Goal: Information Seeking & Learning: Find specific fact

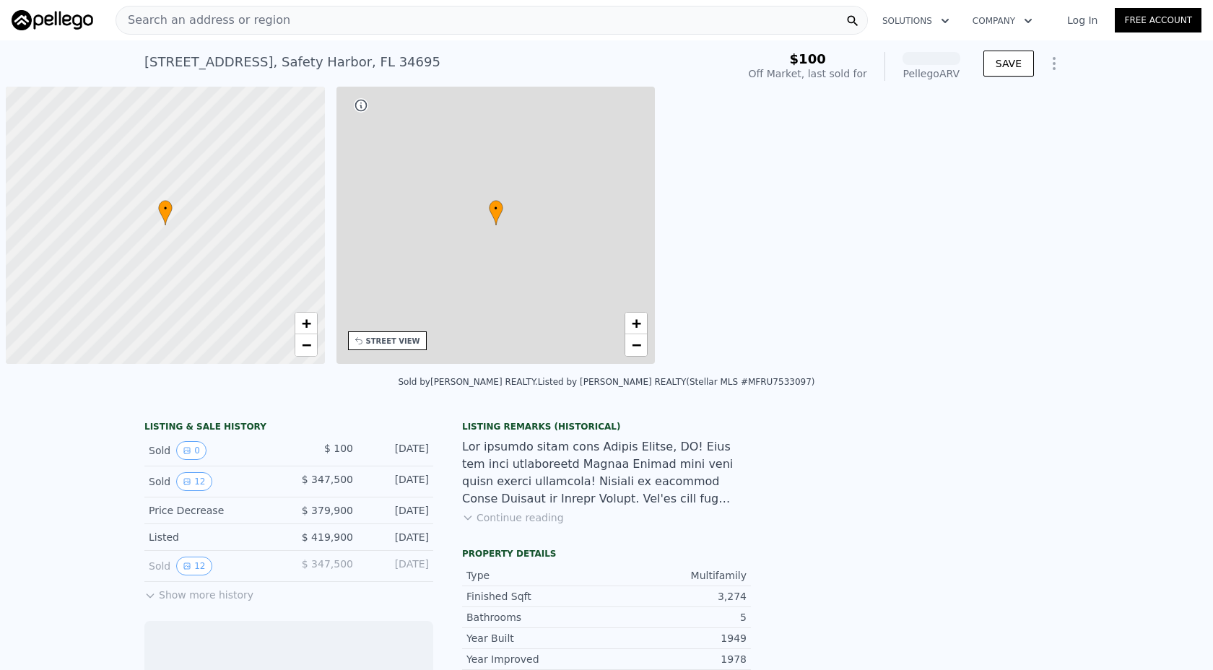
scroll to position [0, 6]
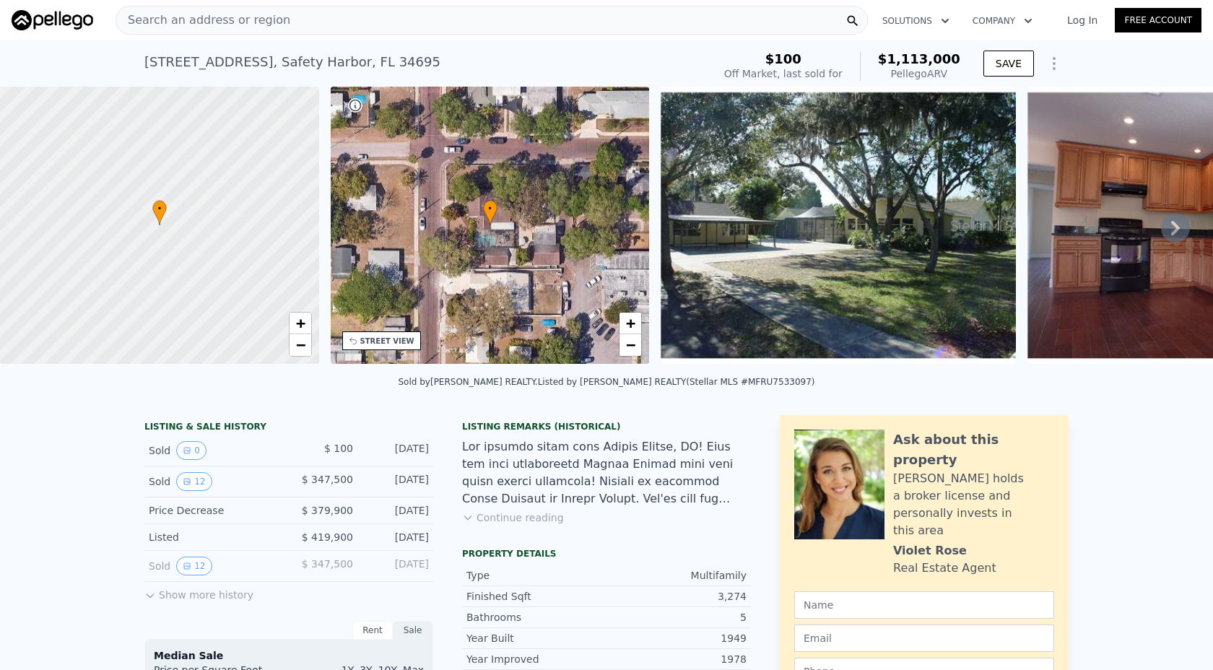
click at [188, 25] on span "Search an address or region" at bounding box center [203, 20] width 174 height 17
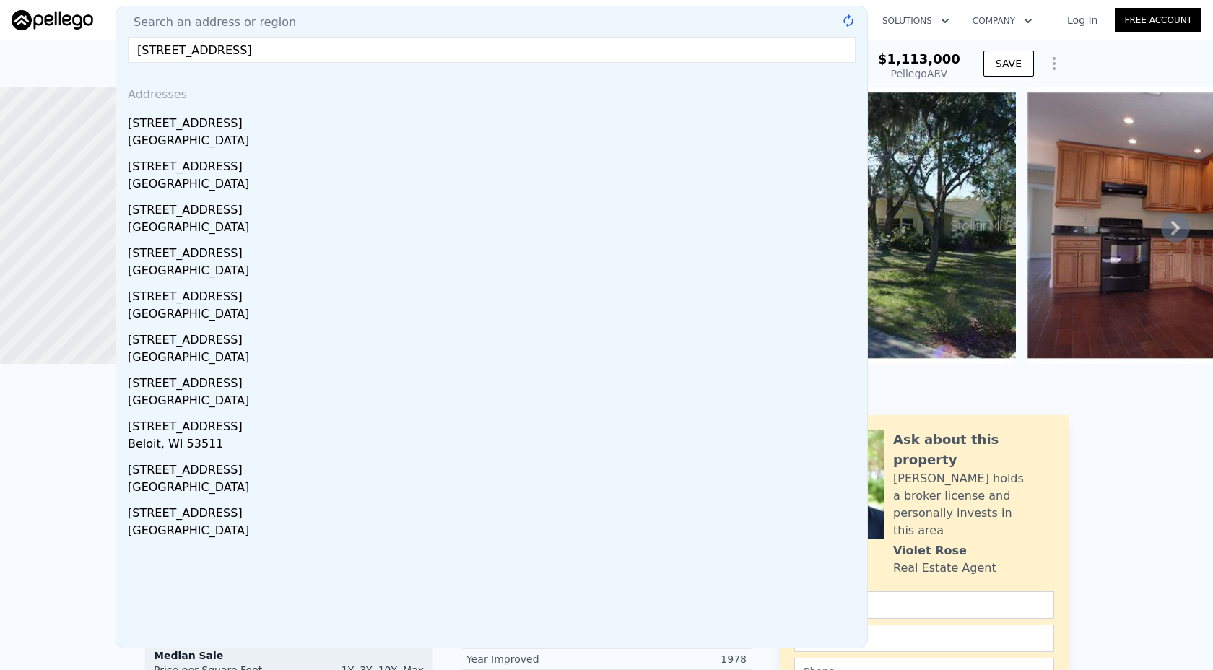
type input "[STREET_ADDRESS]"
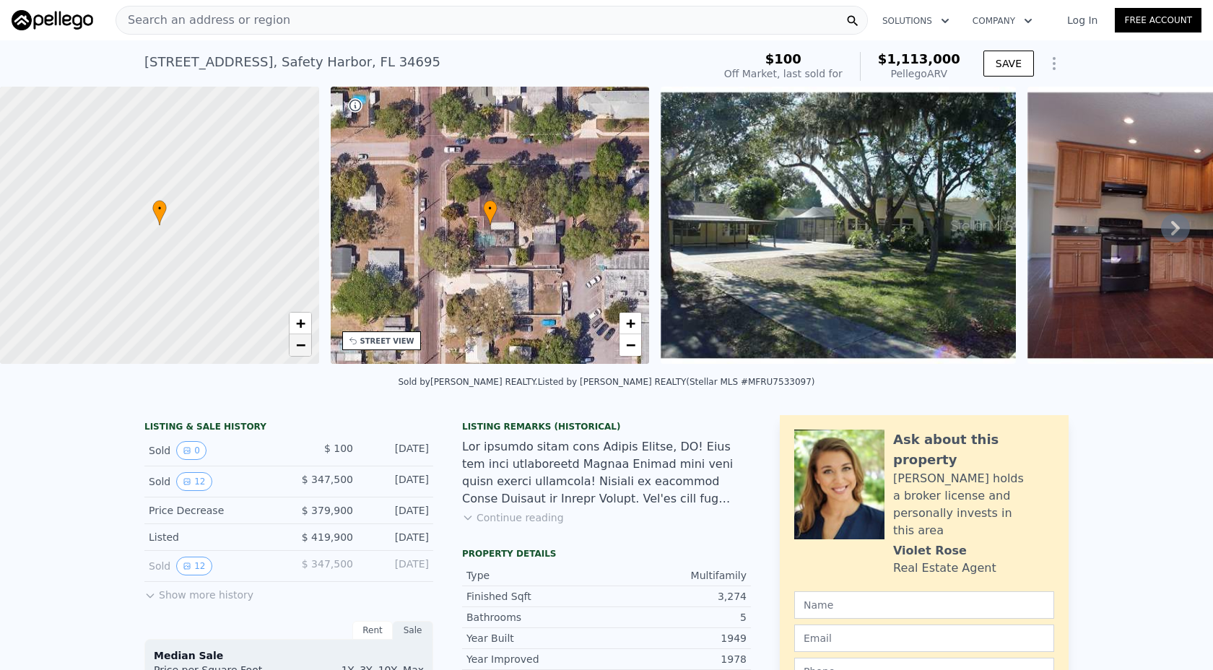
click at [301, 347] on span "−" at bounding box center [299, 345] width 9 height 18
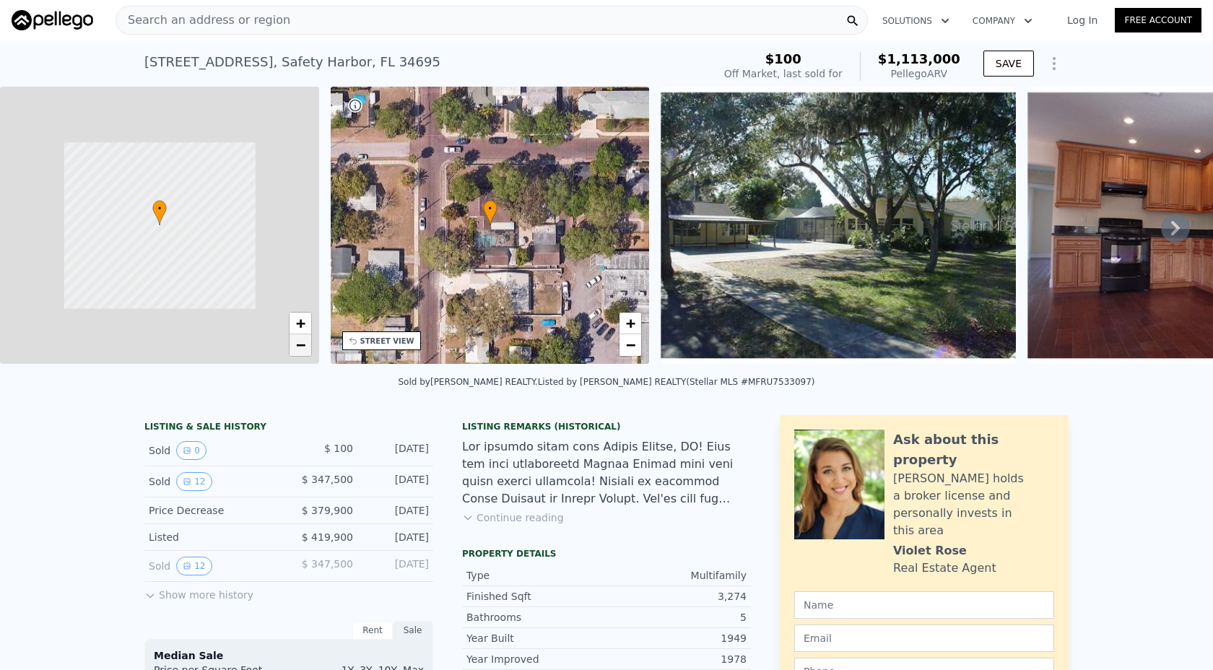
click at [301, 347] on span "−" at bounding box center [299, 345] width 9 height 18
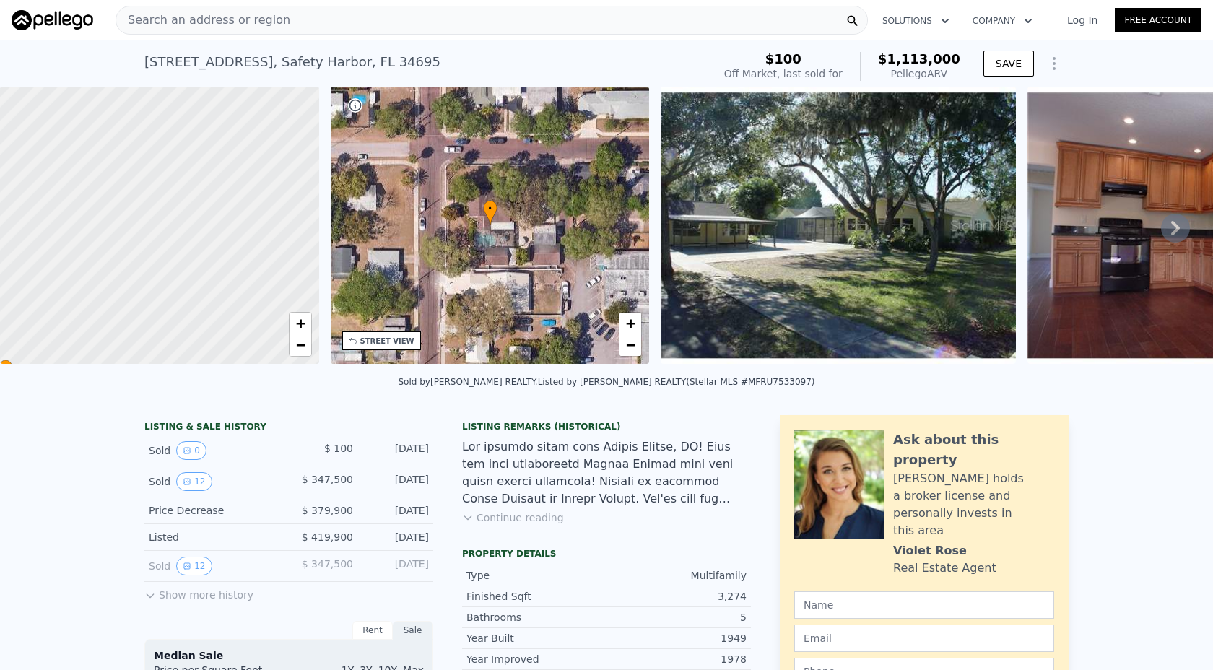
drag, startPoint x: 253, startPoint y: 191, endPoint x: 49, endPoint y: 347, distance: 256.0
click at [49, 347] on div at bounding box center [142, 227] width 383 height 333
click at [304, 342] on span "−" at bounding box center [299, 345] width 9 height 18
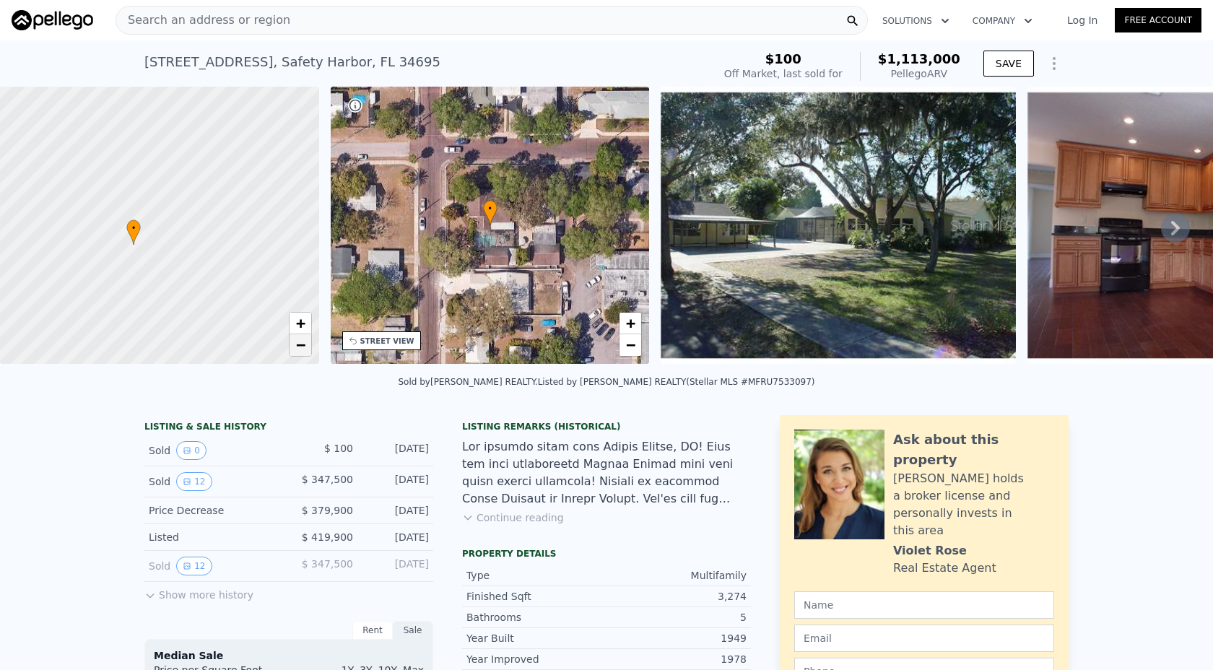
click at [304, 342] on span "−" at bounding box center [299, 345] width 9 height 18
drag, startPoint x: 248, startPoint y: 220, endPoint x: 135, endPoint y: 430, distance: 238.1
drag, startPoint x: 235, startPoint y: 177, endPoint x: 136, endPoint y: 378, distance: 224.1
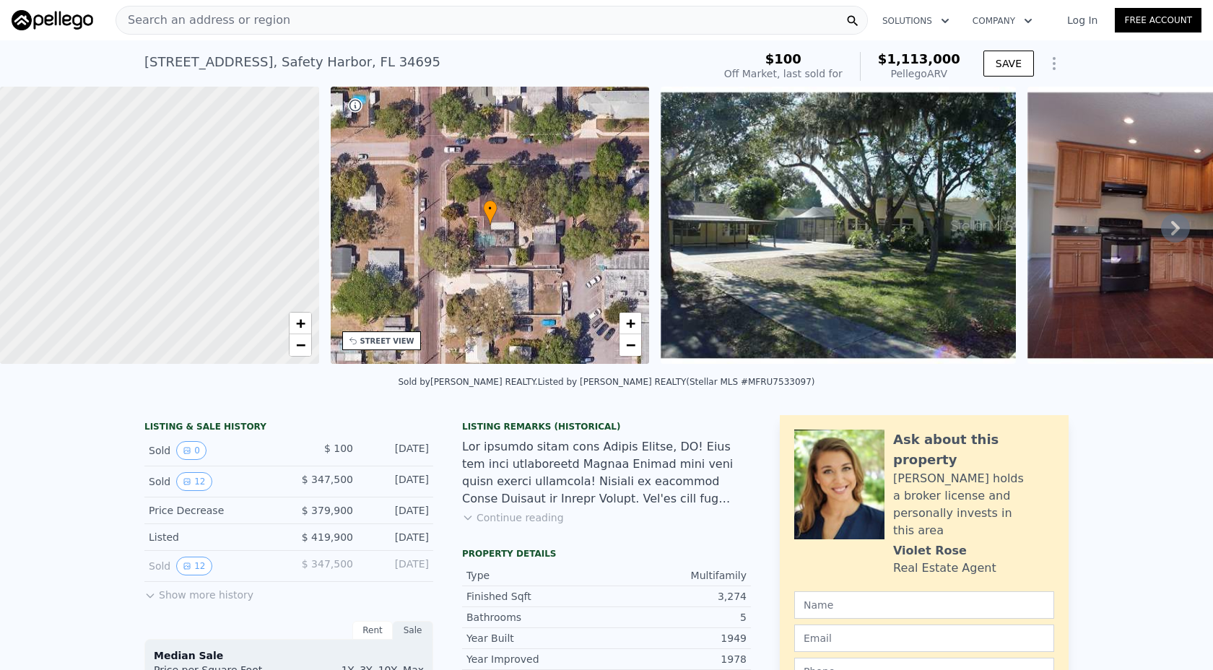
drag, startPoint x: 266, startPoint y: 169, endPoint x: 222, endPoint y: 235, distance: 79.1
click at [222, 235] on div at bounding box center [159, 227] width 383 height 333
click at [303, 321] on span "+" at bounding box center [299, 323] width 9 height 18
drag, startPoint x: 264, startPoint y: 238, endPoint x: 115, endPoint y: 271, distance: 153.1
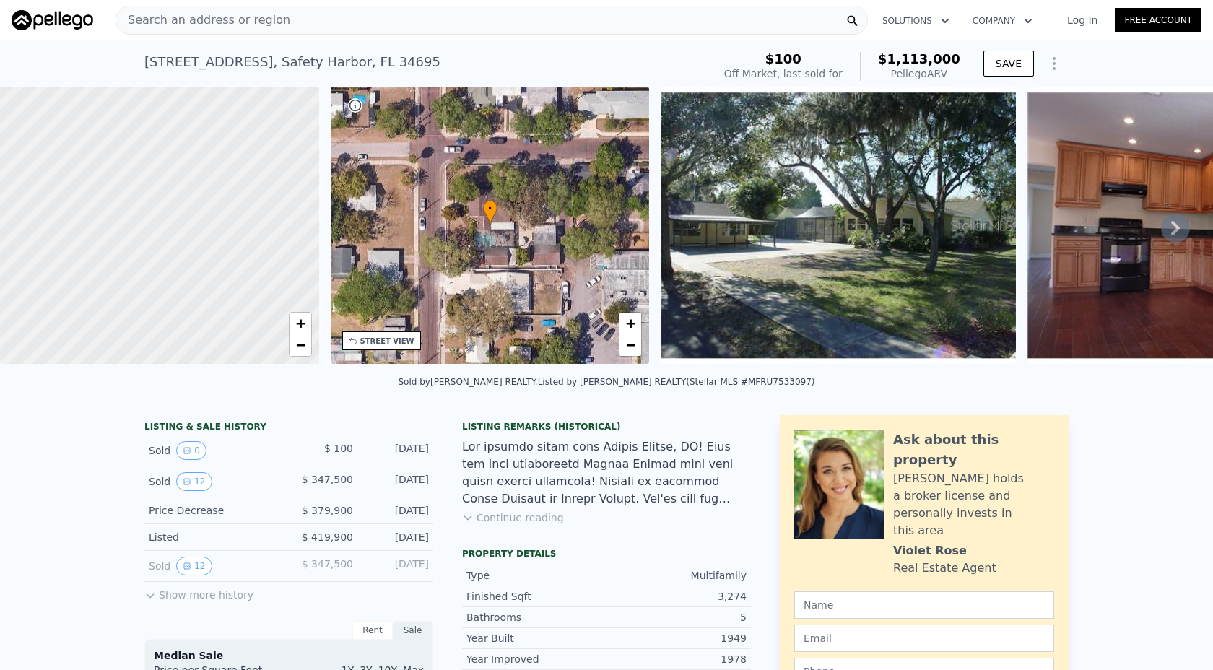
click at [115, 271] on div at bounding box center [145, 227] width 383 height 333
click at [300, 318] on span "+" at bounding box center [299, 323] width 9 height 18
drag, startPoint x: 194, startPoint y: 324, endPoint x: 229, endPoint y: 280, distance: 56.0
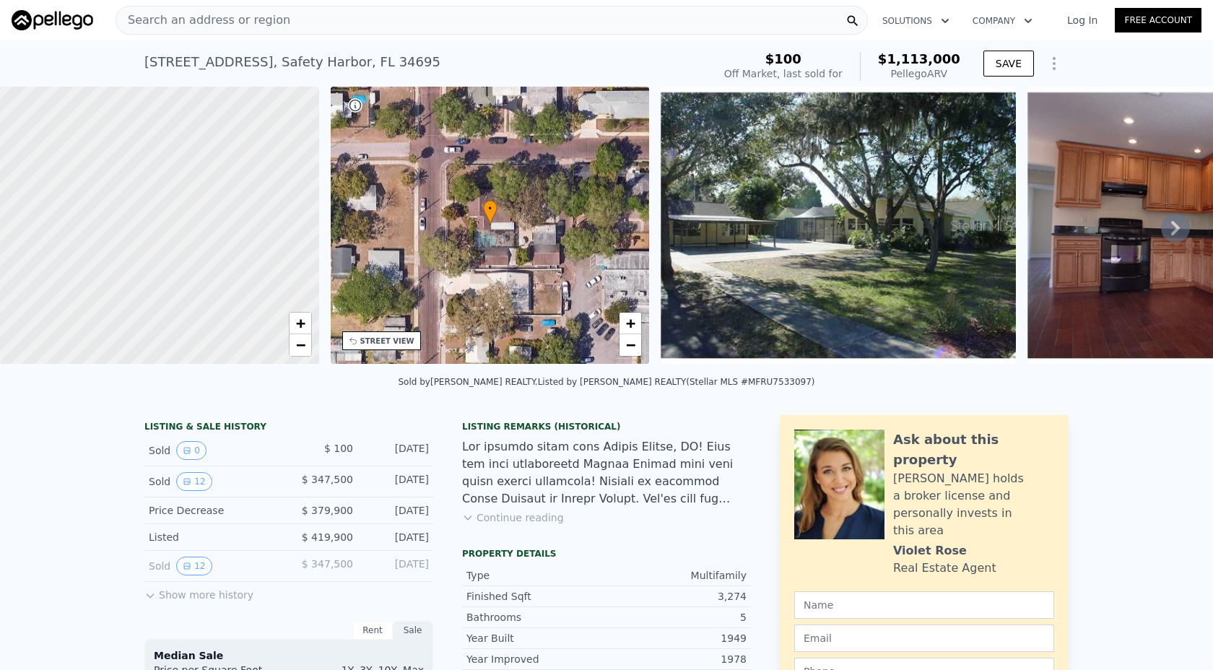
click at [229, 280] on div at bounding box center [160, 225] width 383 height 333
click at [302, 319] on span "+" at bounding box center [299, 323] width 9 height 18
click at [302, 320] on span "+" at bounding box center [299, 323] width 9 height 18
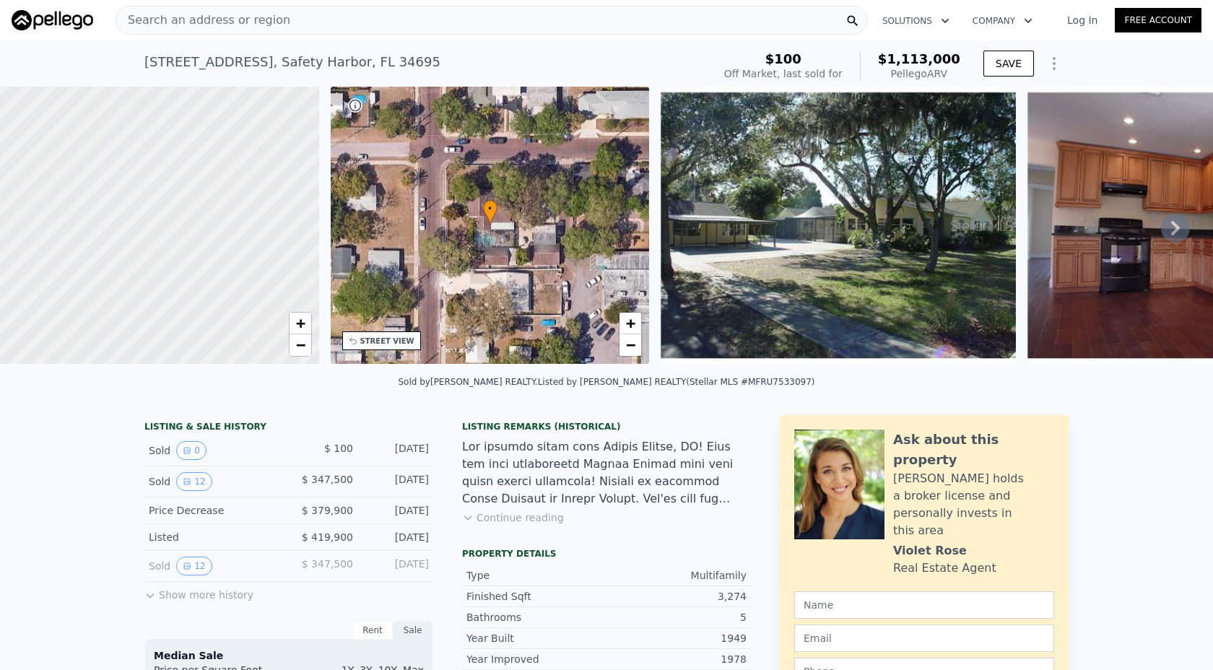
drag, startPoint x: 205, startPoint y: 316, endPoint x: 303, endPoint y: 171, distance: 174.6
click at [303, 171] on div at bounding box center [170, 212] width 383 height 333
click at [300, 318] on span "+" at bounding box center [299, 323] width 9 height 18
drag, startPoint x: 260, startPoint y: 208, endPoint x: 95, endPoint y: 322, distance: 200.3
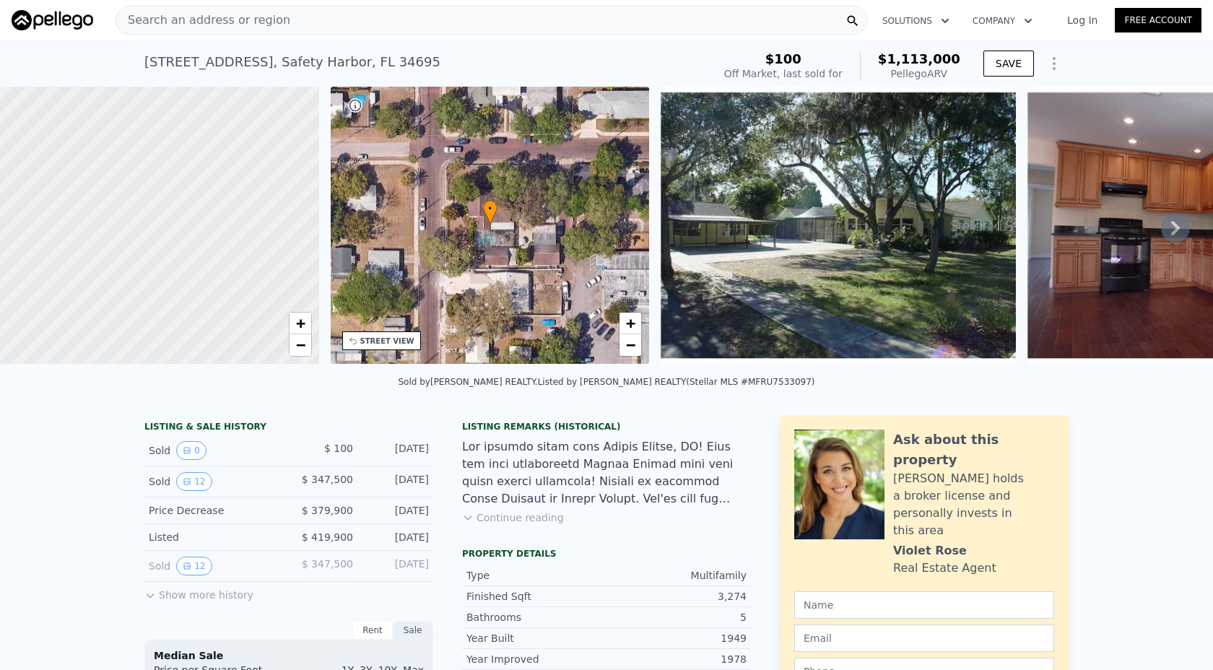
click at [95, 322] on div at bounding box center [140, 245] width 383 height 333
drag, startPoint x: 248, startPoint y: 266, endPoint x: 88, endPoint y: 303, distance: 164.5
click at [88, 303] on div at bounding box center [156, 227] width 383 height 333
click at [299, 312] on div "+ −" at bounding box center [300, 334] width 23 height 45
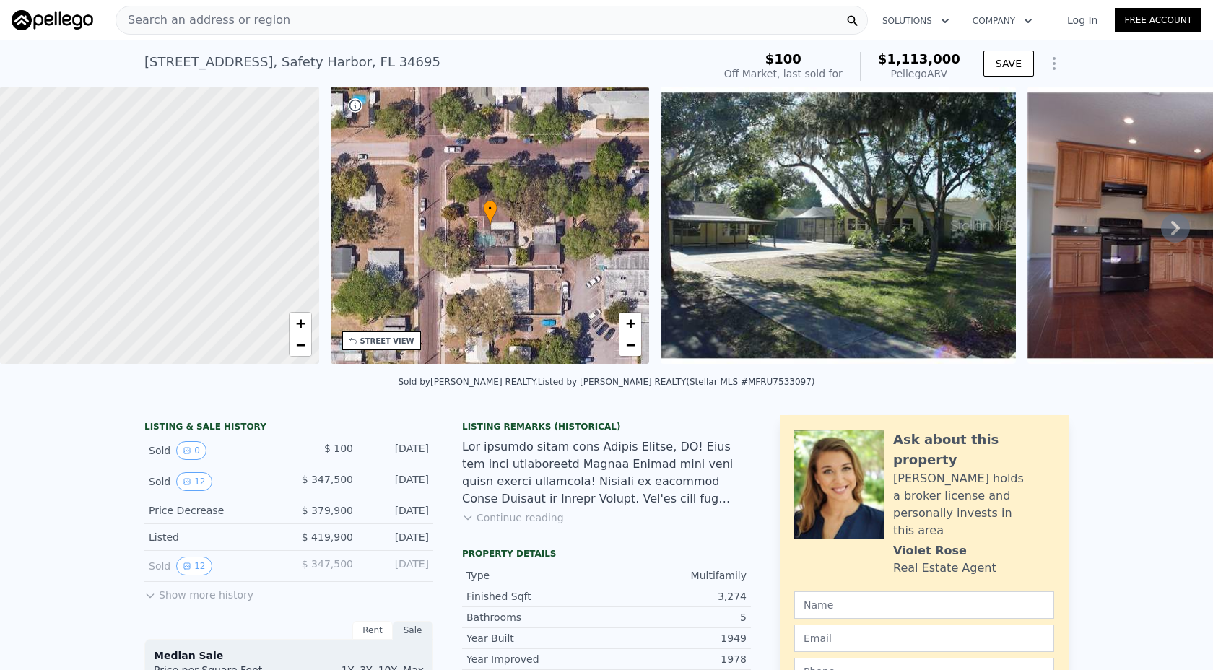
drag, startPoint x: 200, startPoint y: 195, endPoint x: 313, endPoint y: 300, distance: 153.8
click at [313, 300] on div at bounding box center [169, 223] width 383 height 333
click at [300, 324] on span "+" at bounding box center [299, 323] width 9 height 18
drag, startPoint x: 181, startPoint y: 110, endPoint x: 189, endPoint y: 319, distance: 208.8
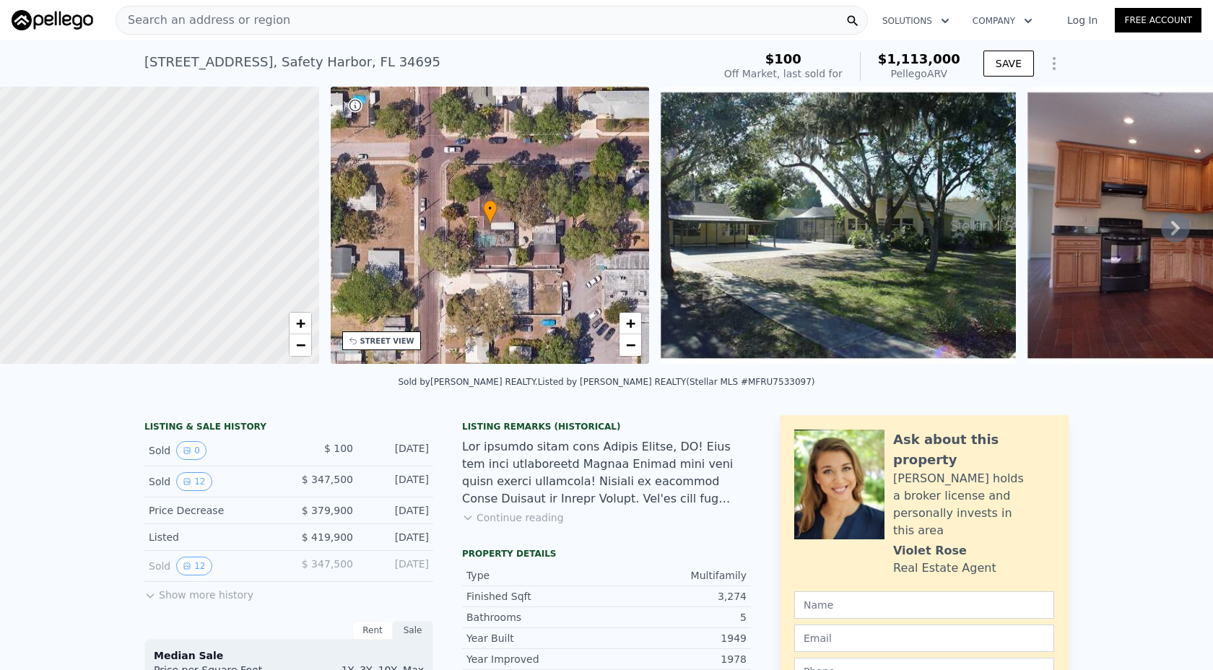
click at [189, 319] on div at bounding box center [159, 227] width 383 height 333
click at [151, 184] on div at bounding box center [159, 225] width 383 height 333
click at [294, 351] on link "−" at bounding box center [301, 345] width 22 height 22
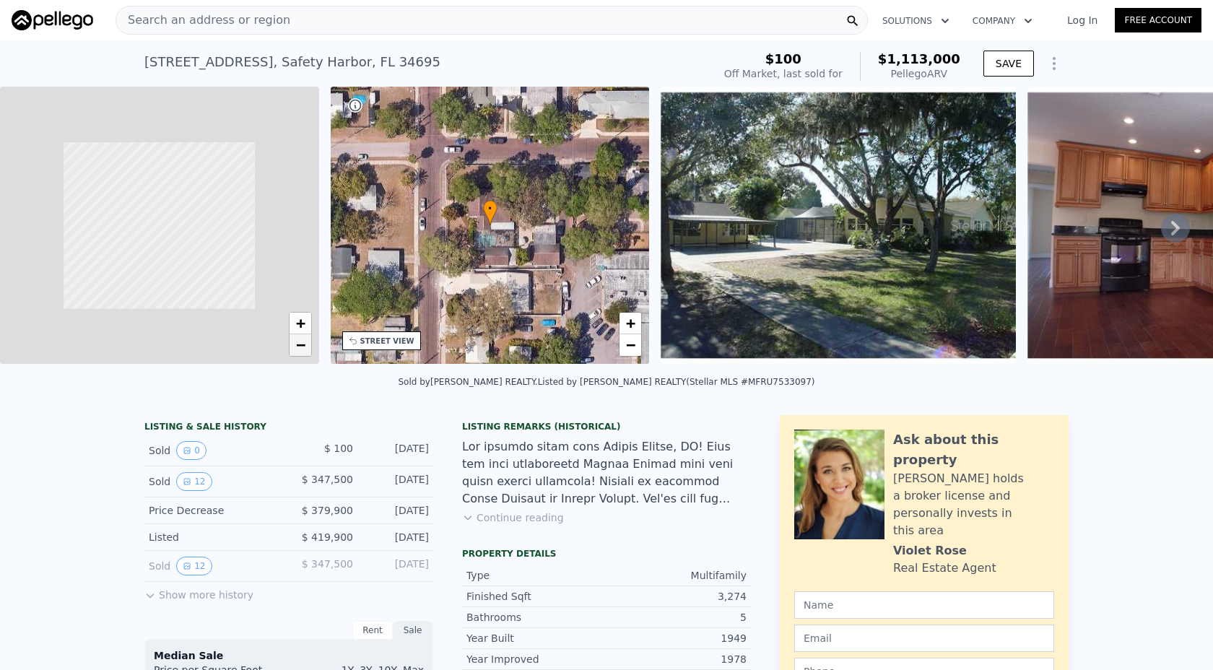
click at [294, 351] on link "−" at bounding box center [301, 345] width 22 height 22
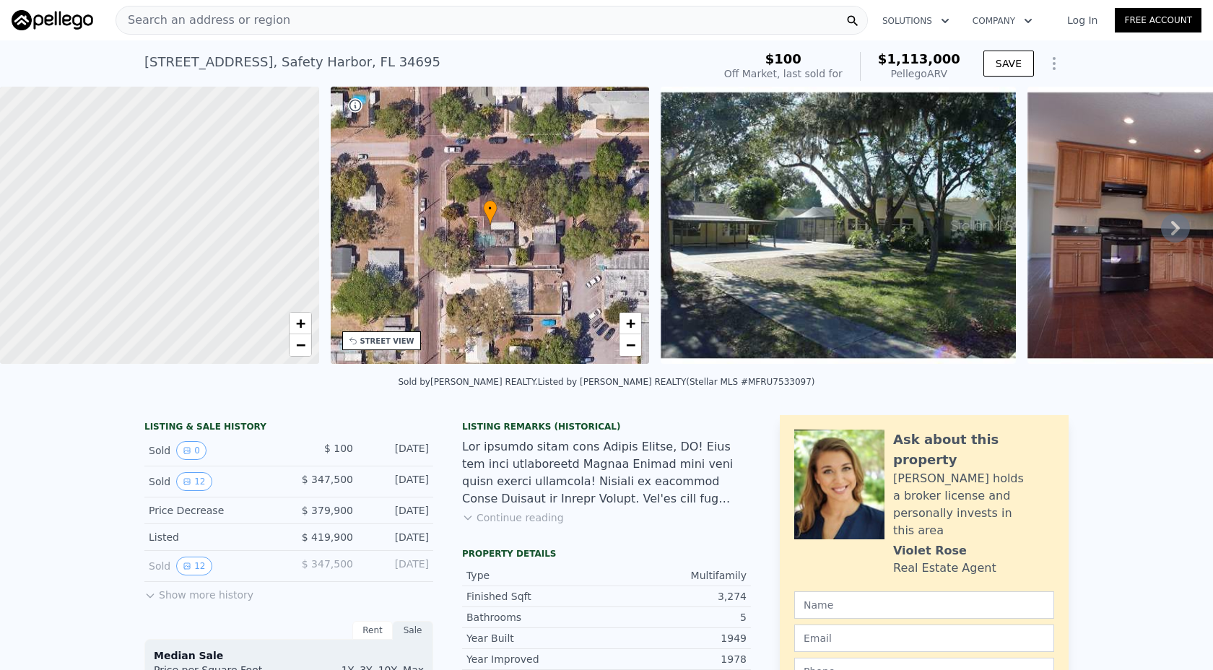
click at [184, 238] on div at bounding box center [159, 225] width 383 height 333
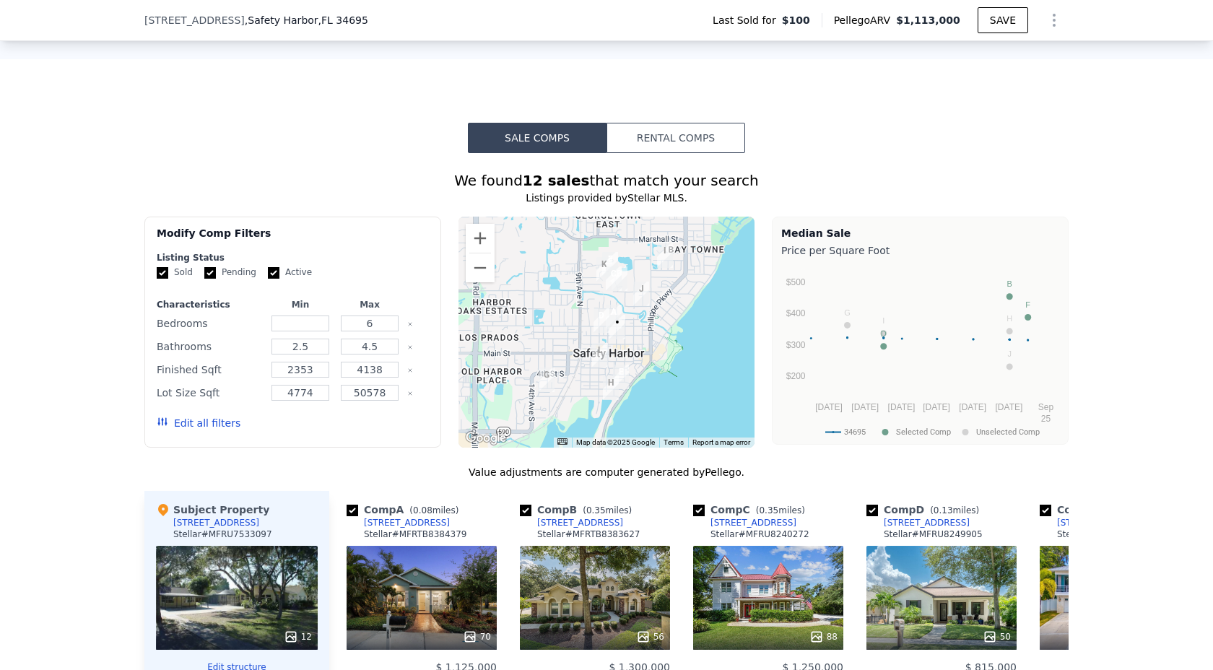
scroll to position [1157, 0]
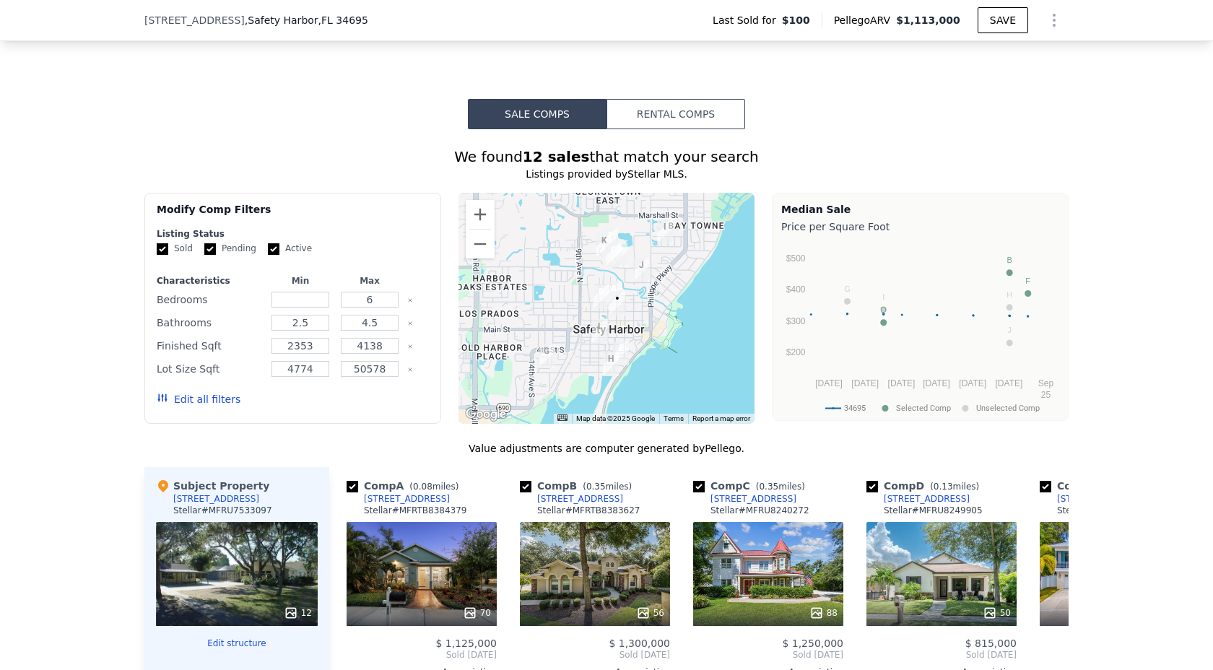
click at [206, 398] on button "Edit all filters" at bounding box center [199, 399] width 84 height 14
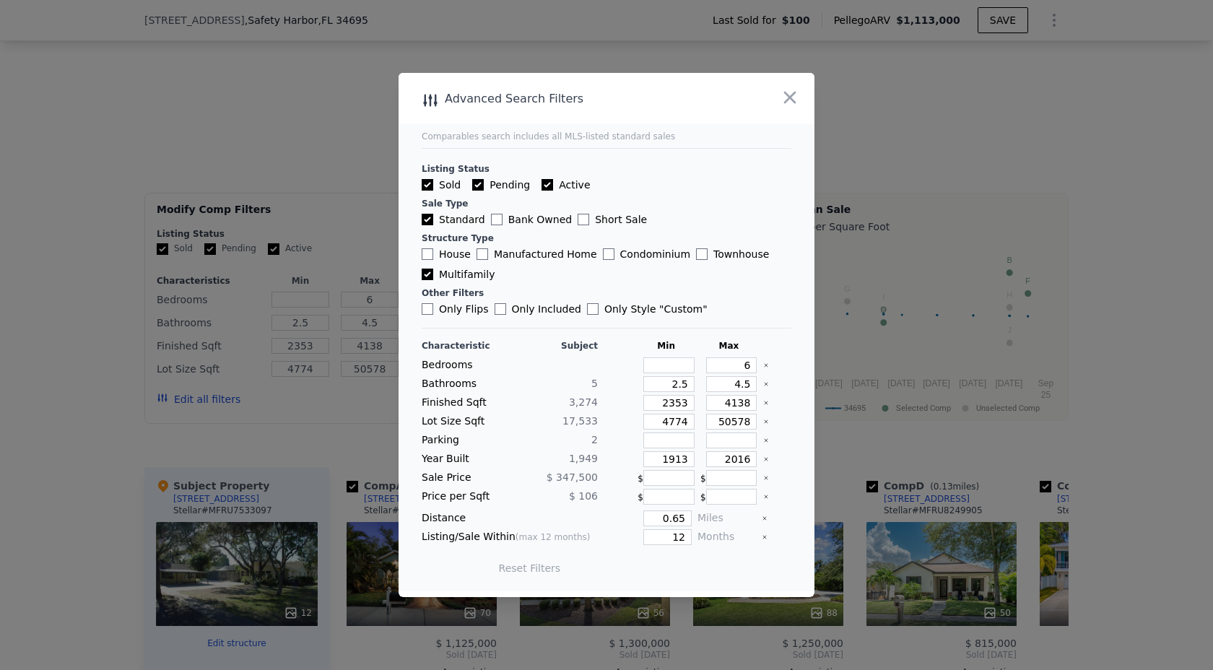
click at [523, 565] on button "Reset Filters" at bounding box center [530, 568] width 62 height 14
click at [691, 570] on button "Update Search" at bounding box center [686, 568] width 109 height 20
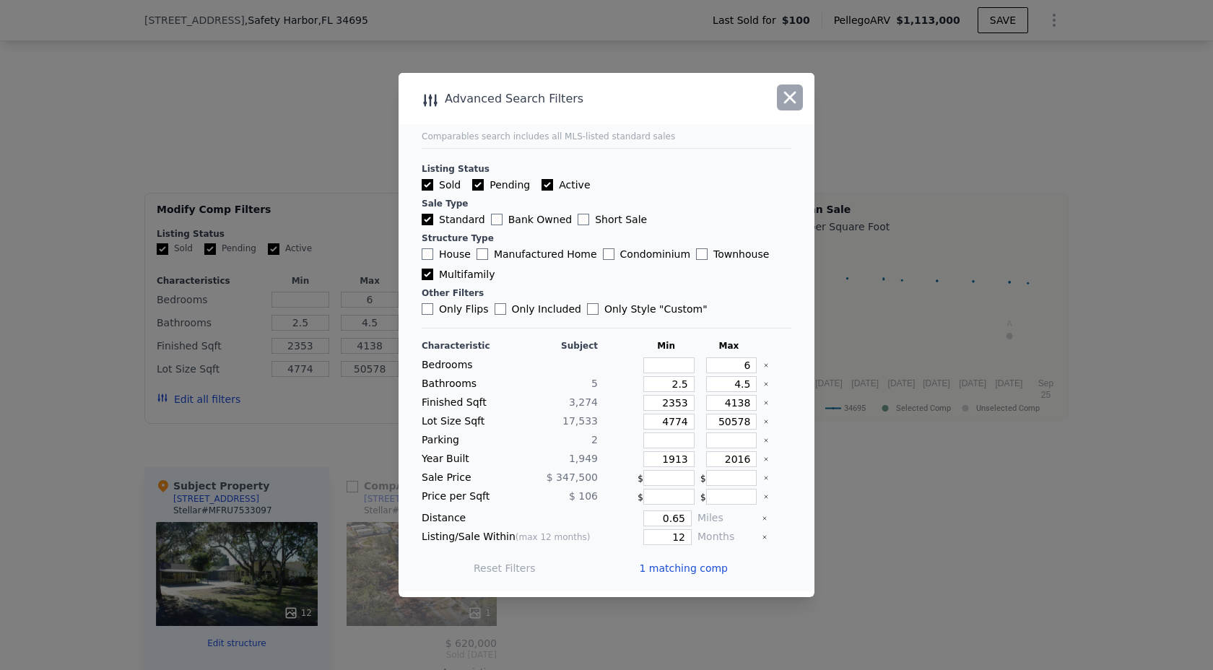
click at [787, 94] on icon "button" at bounding box center [790, 98] width 12 height 12
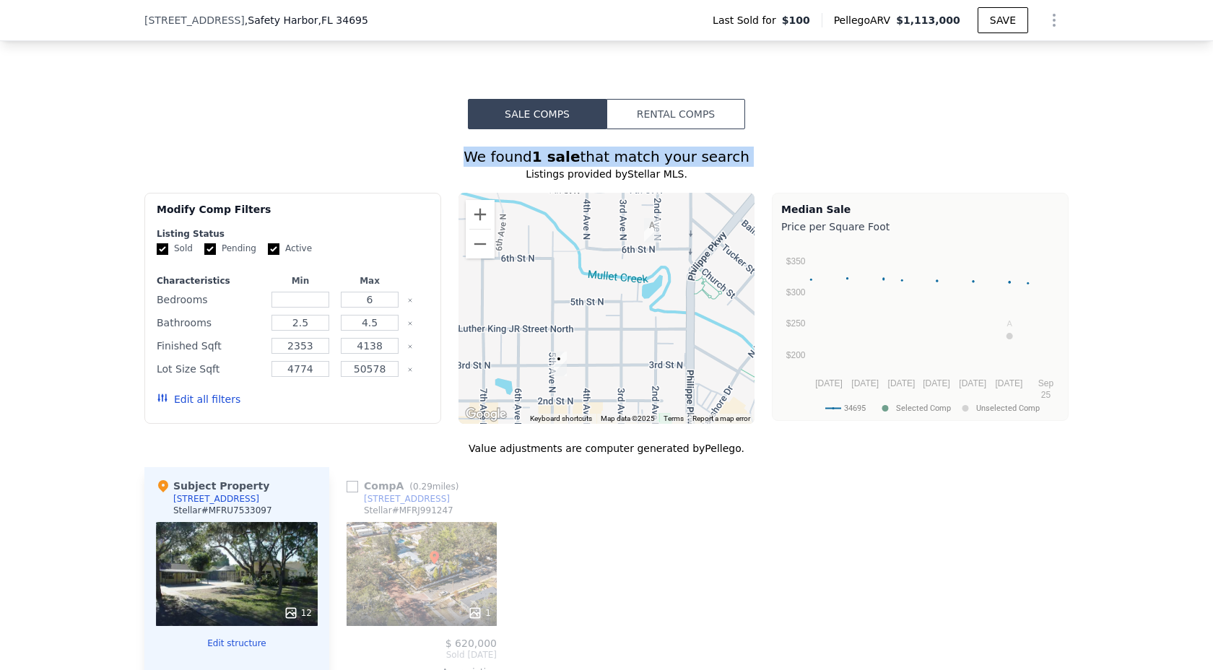
drag, startPoint x: 360, startPoint y: 146, endPoint x: 358, endPoint y: 222, distance: 76.5
click at [358, 222] on div "We found 1 sale that match your search Listings provided by Stellar MLS . Filte…" at bounding box center [606, 552] width 924 height 811
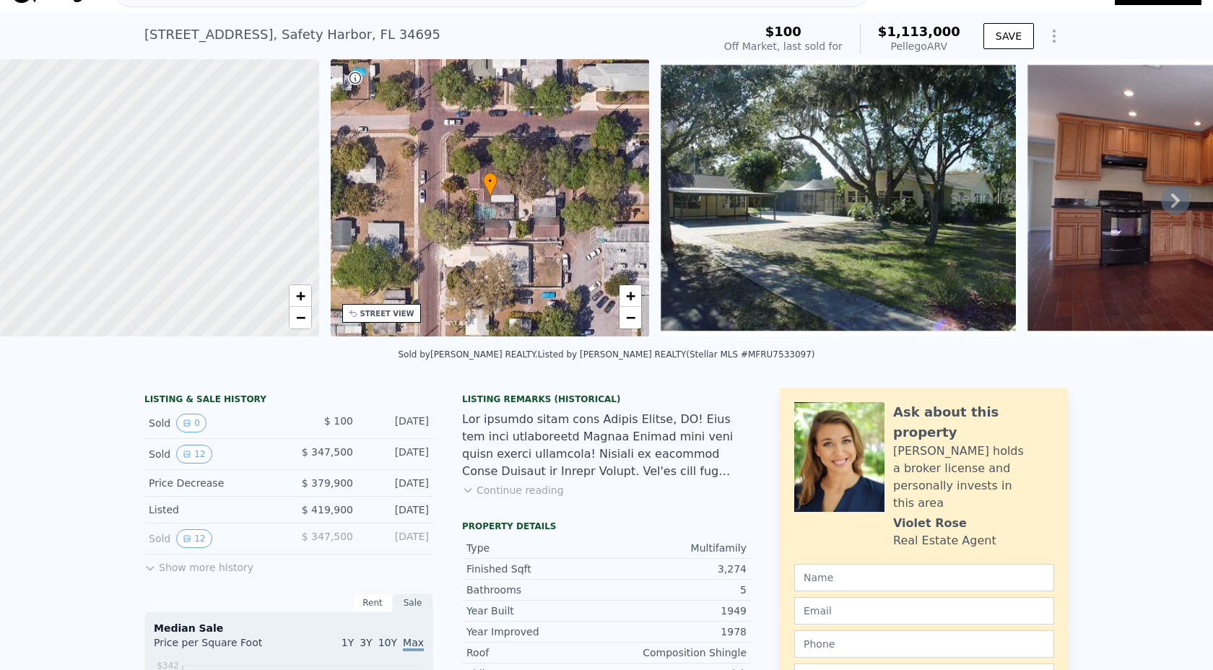
scroll to position [32, 0]
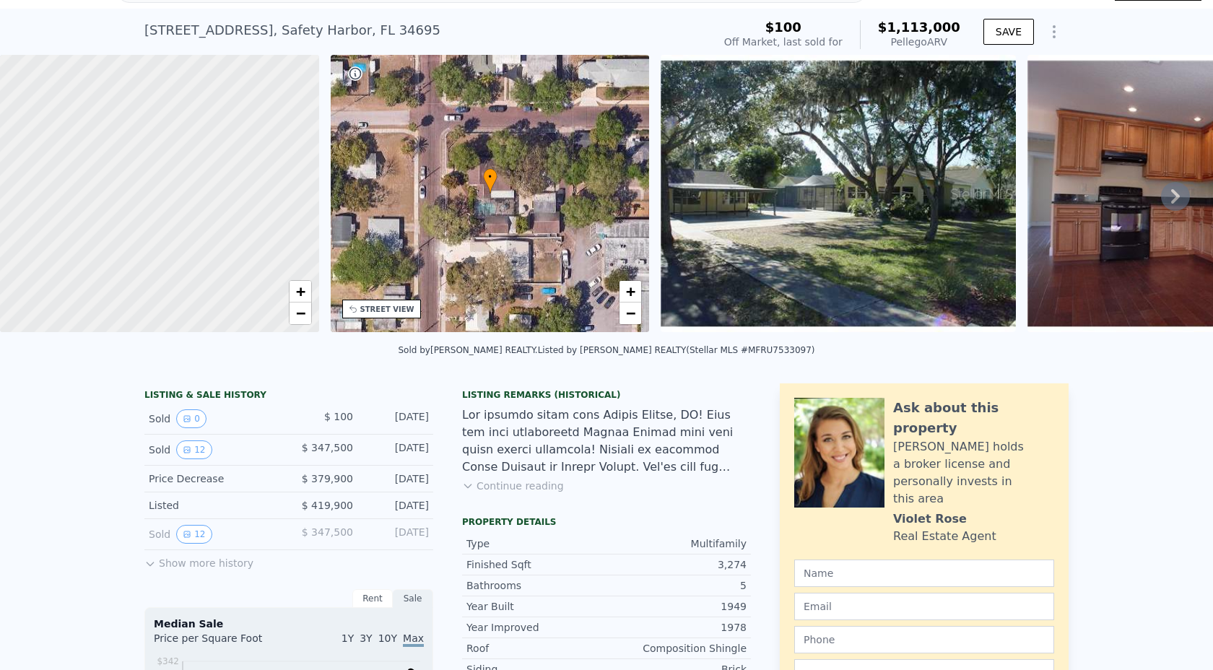
click at [191, 179] on div at bounding box center [159, 193] width 383 height 333
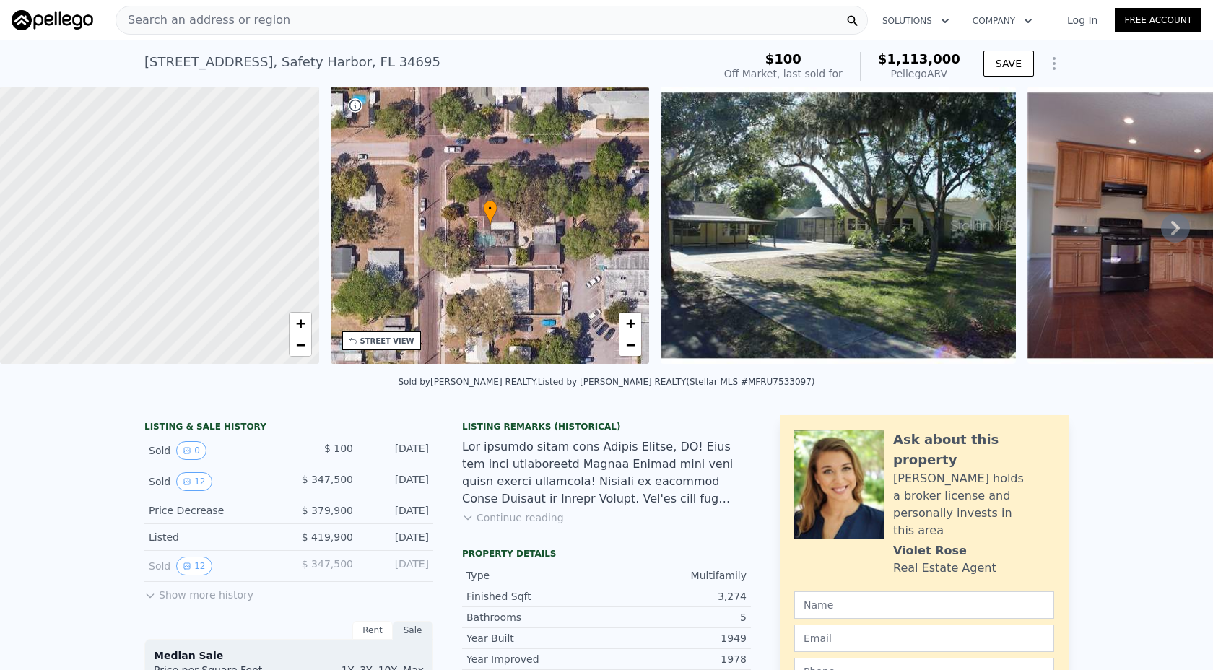
click at [1064, 69] on button "Show Options" at bounding box center [1054, 63] width 29 height 29
click at [343, 22] on div "Search an address or region" at bounding box center [492, 20] width 752 height 29
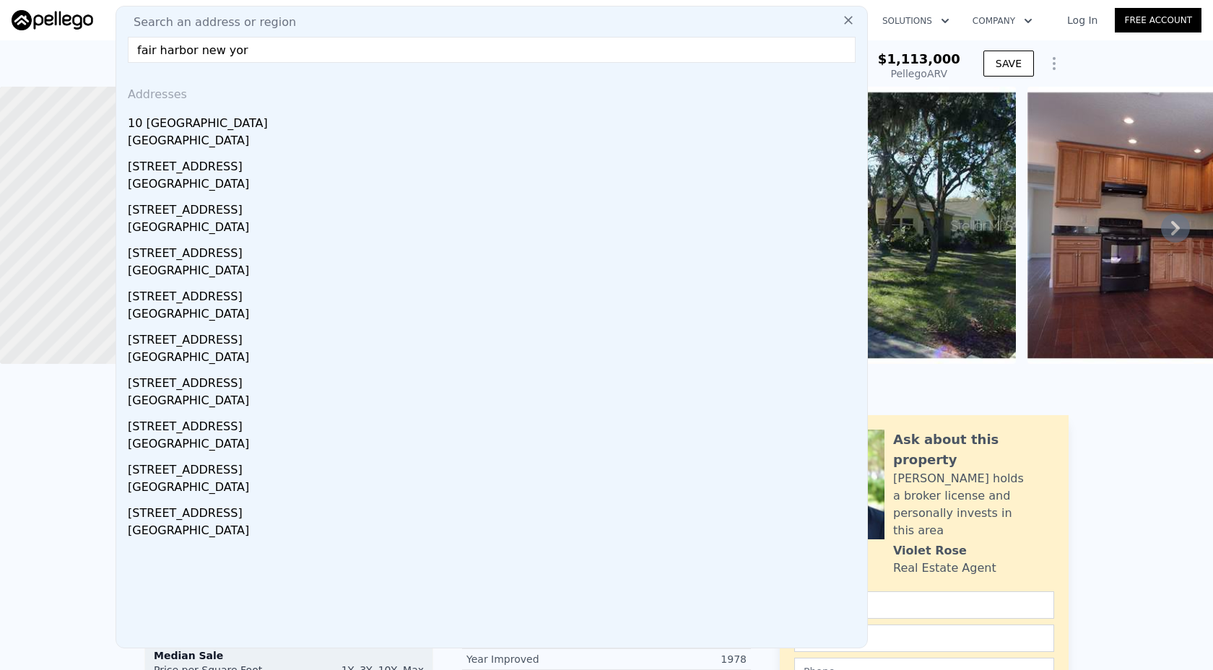
type input "[GEOGRAPHIC_DATA] [US_STATE]"
